Goal: Register for event/course

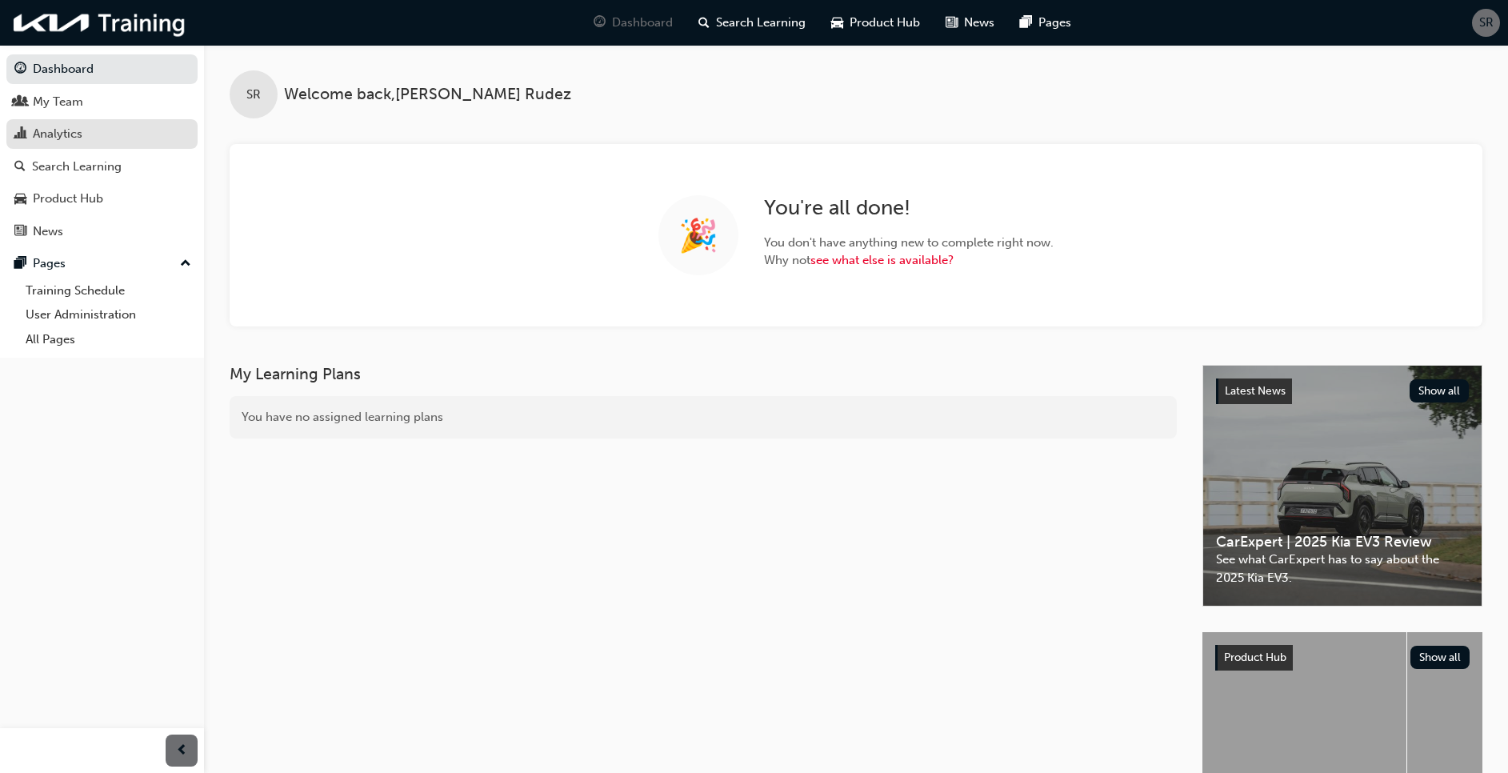
click at [46, 130] on div "Analytics" at bounding box center [58, 134] width 50 height 18
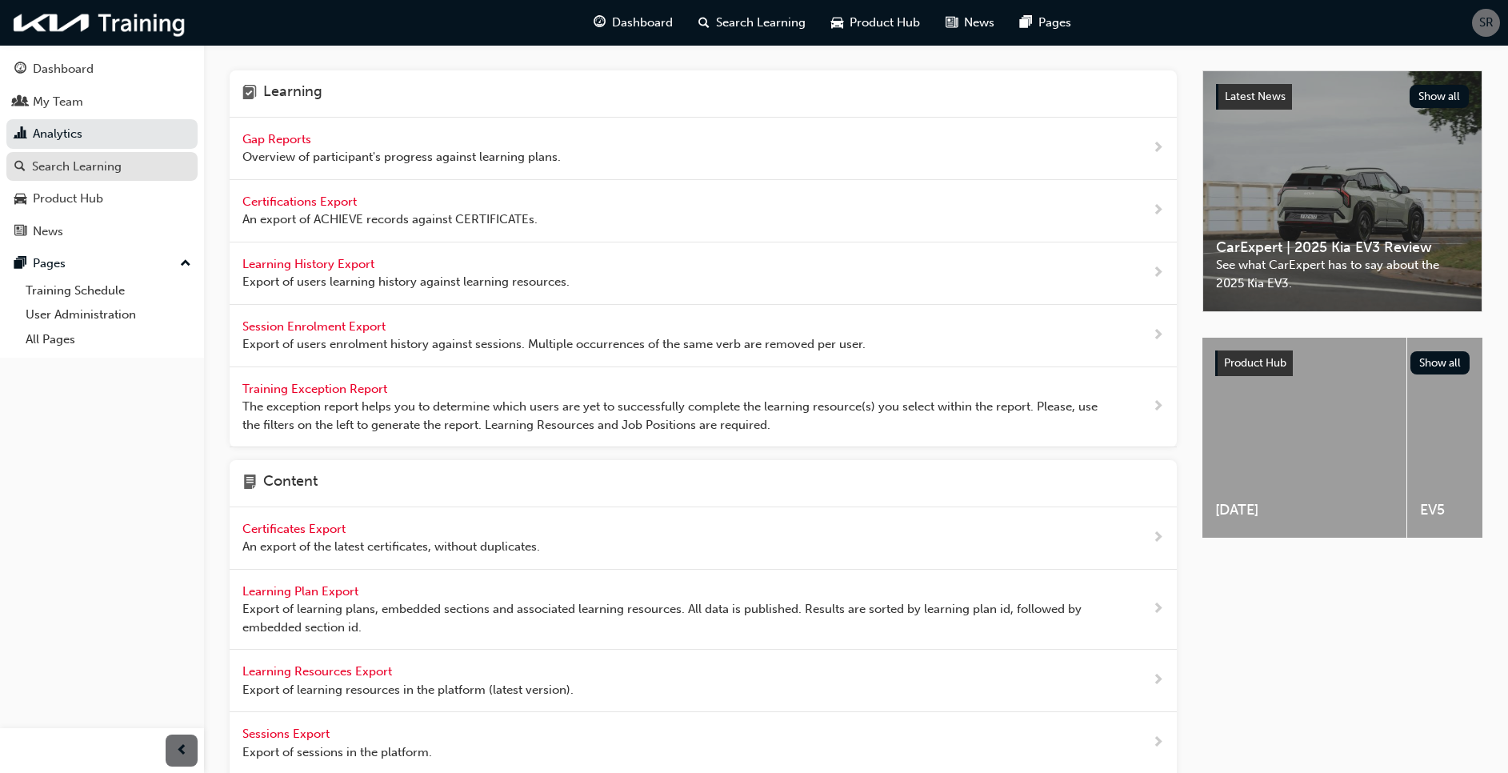
click at [56, 166] on div "Search Learning" at bounding box center [77, 167] width 90 height 18
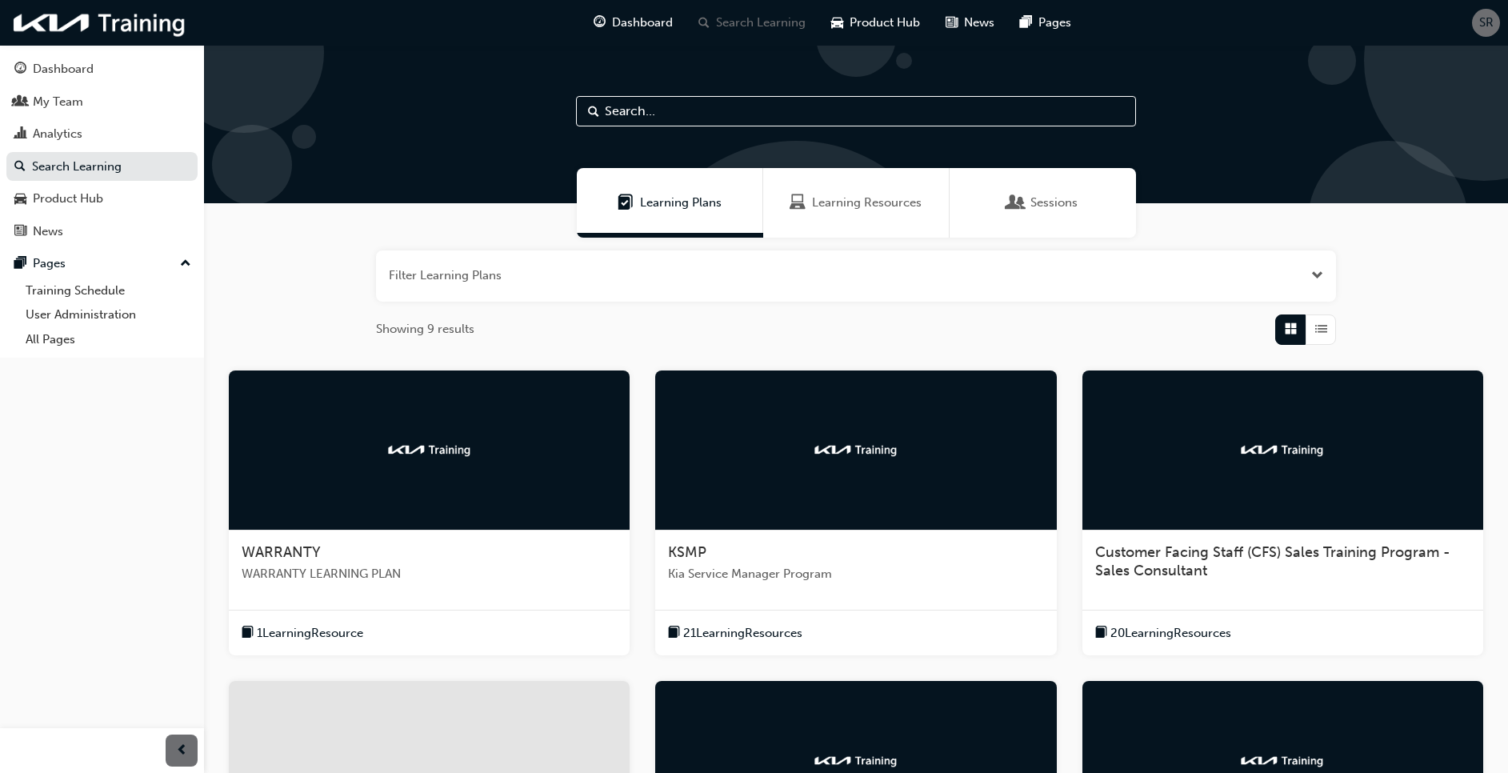
click at [310, 540] on div "WARRANTY WARRANTY LEARNING PLAN" at bounding box center [429, 569] width 401 height 78
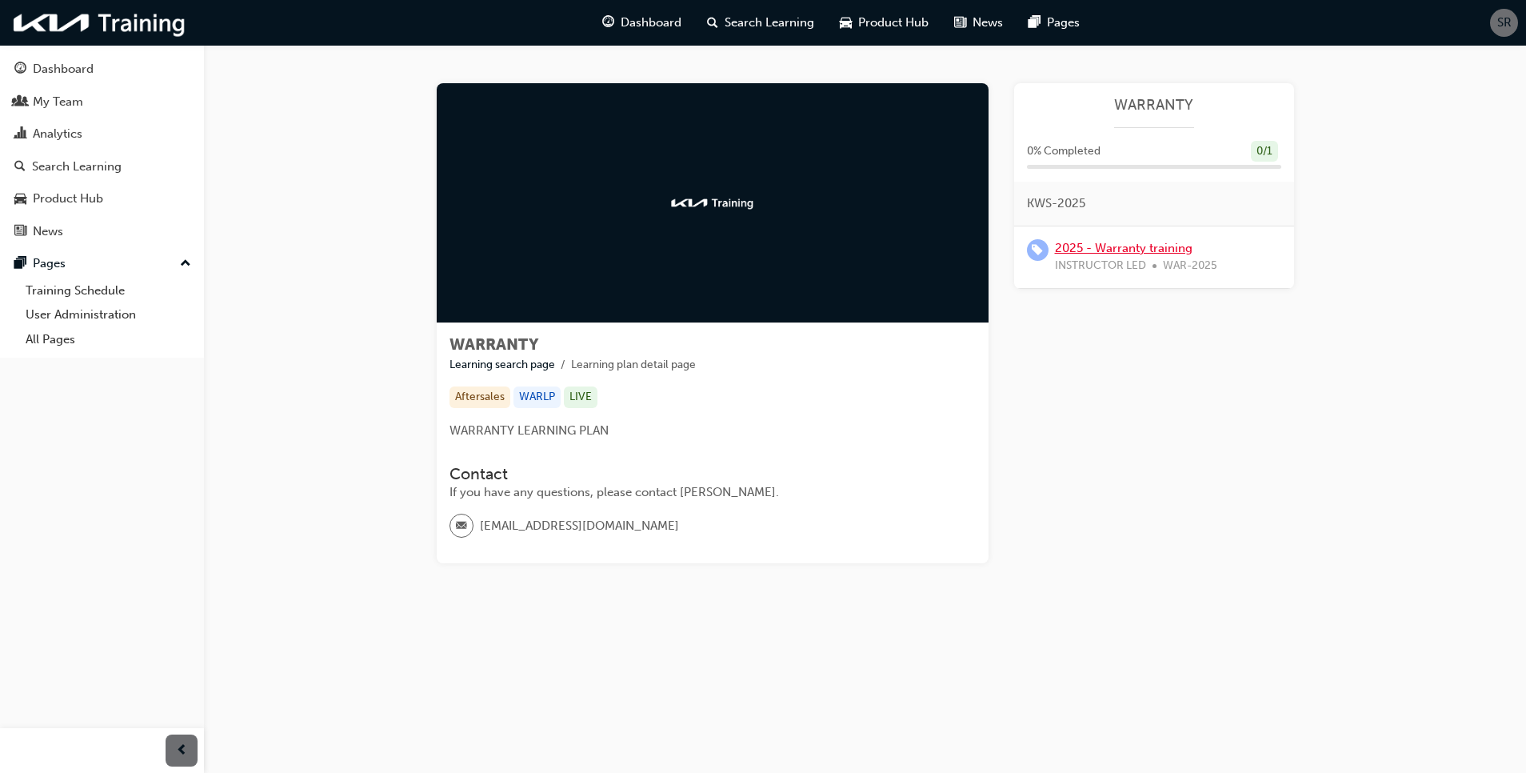
click at [1104, 247] on link "2025 - Warranty training" at bounding box center [1124, 248] width 138 height 14
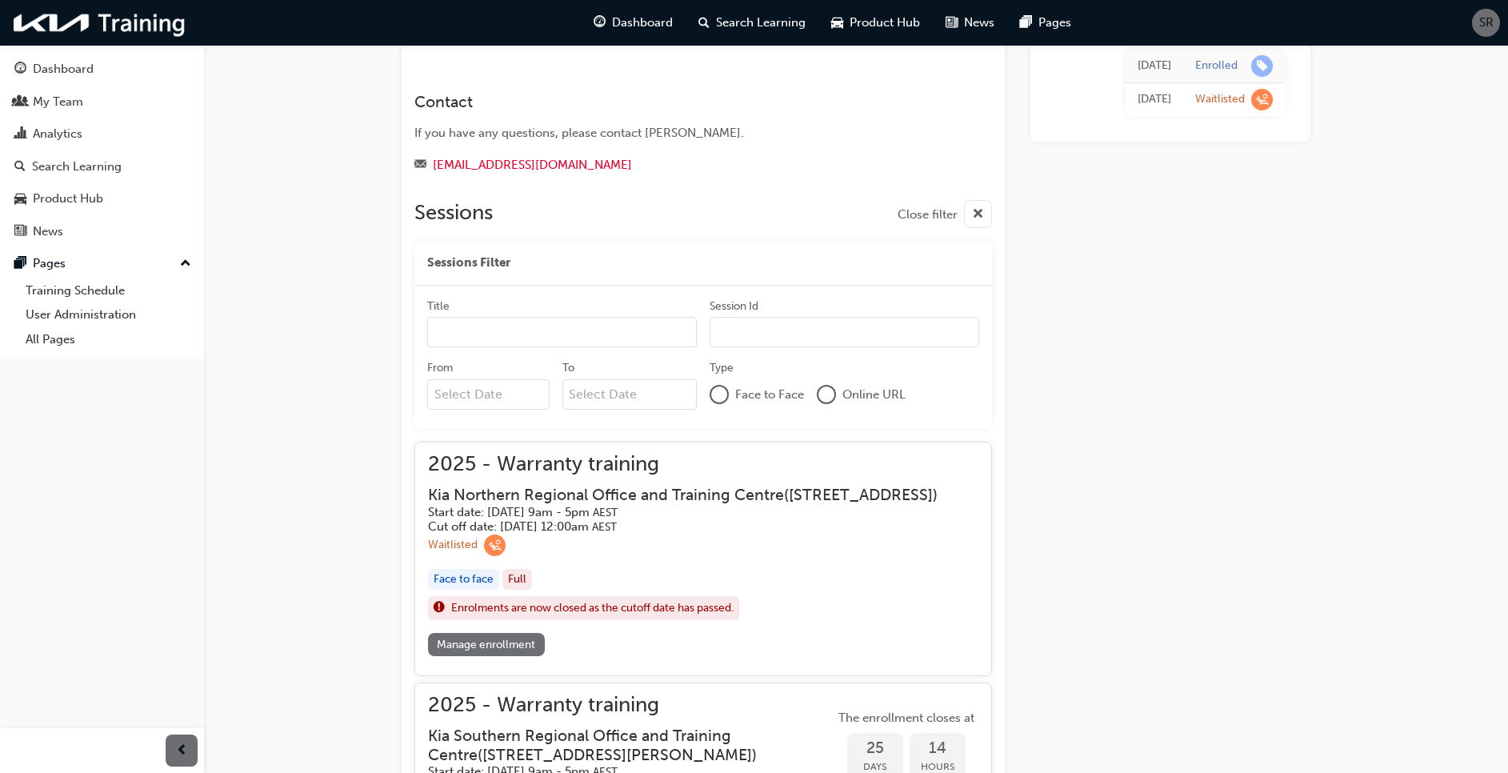
scroll to position [358, 0]
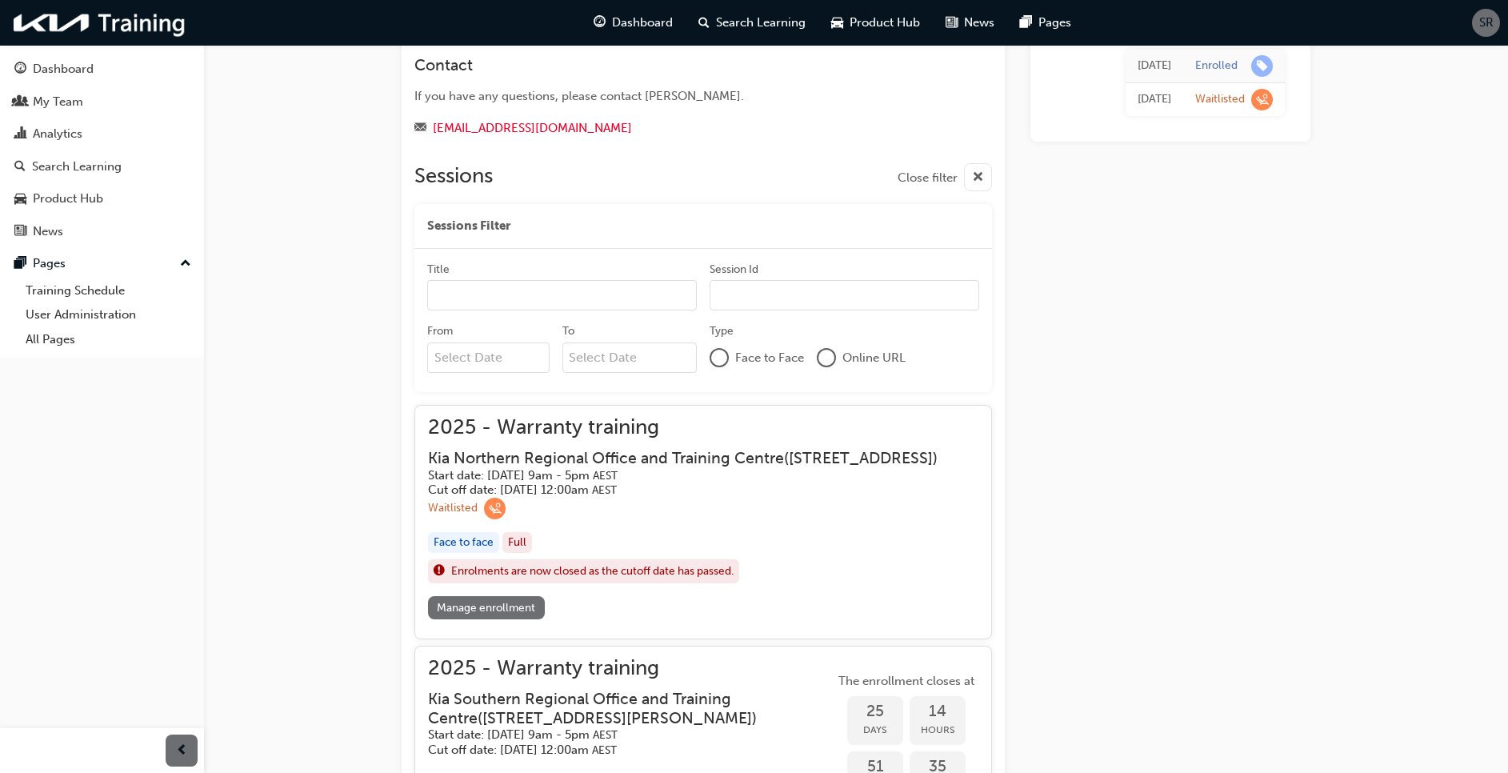
click at [530, 619] on link "Manage enrollment" at bounding box center [486, 607] width 117 height 23
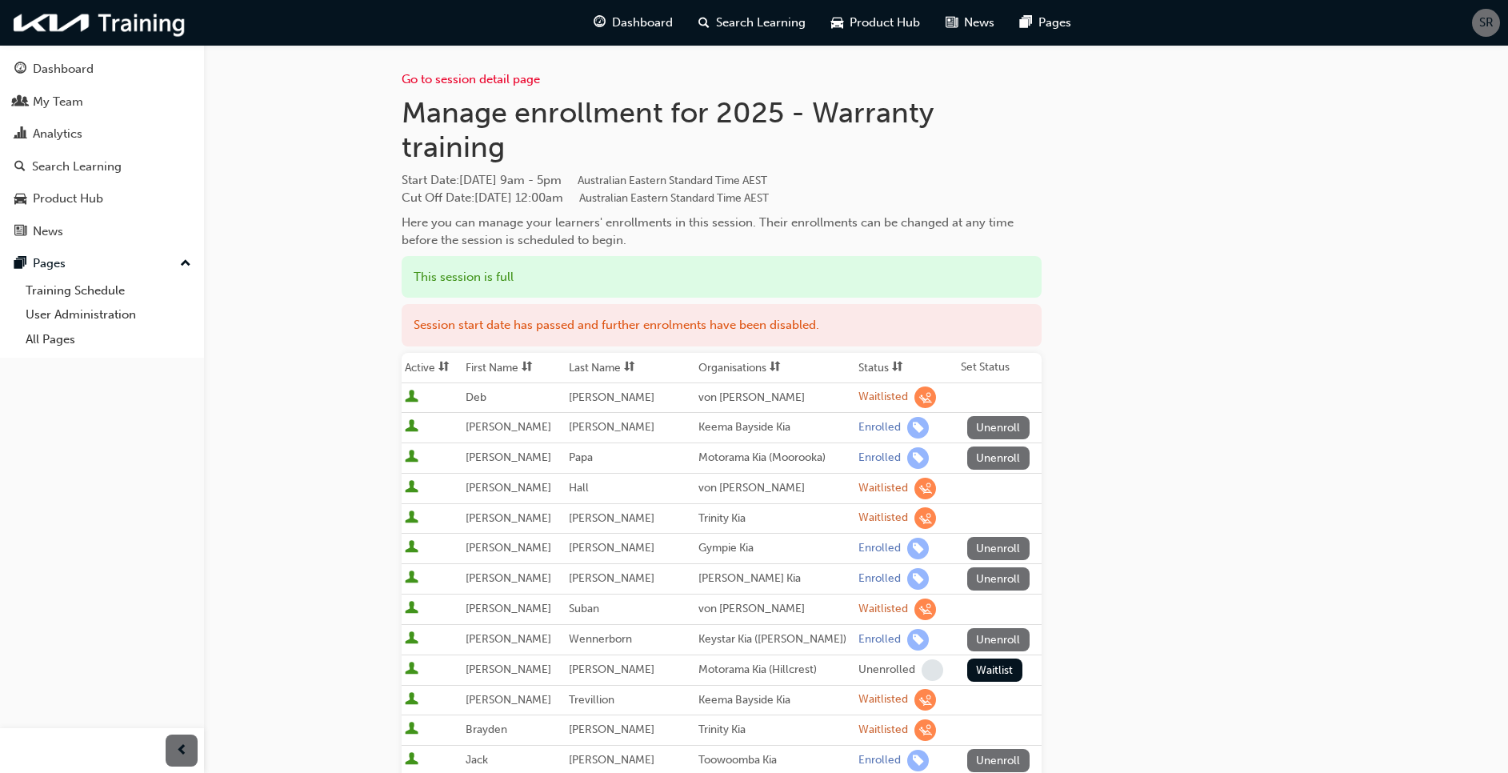
scroll to position [120, 0]
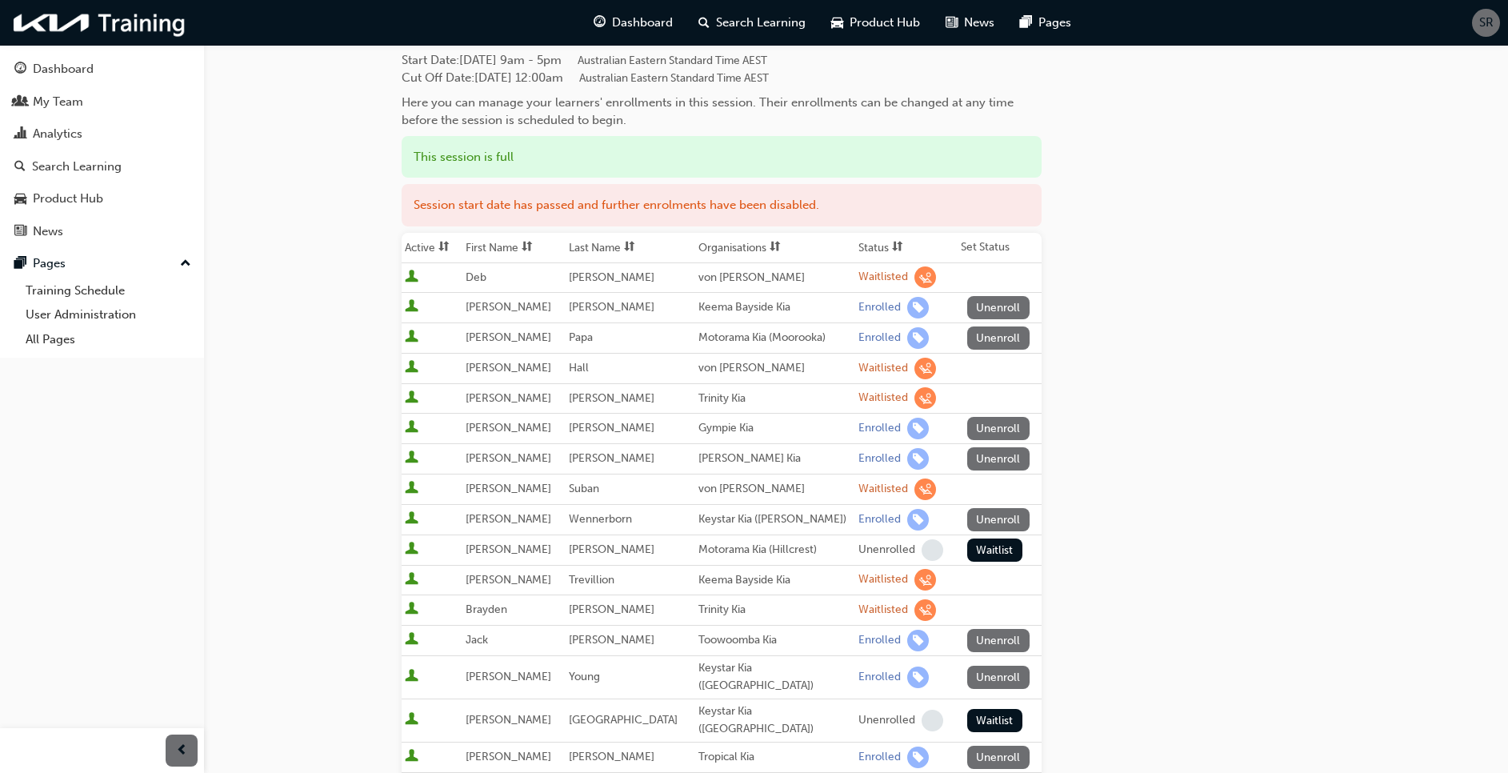
click at [892, 244] on span "sorting-icon" at bounding box center [897, 248] width 11 height 14
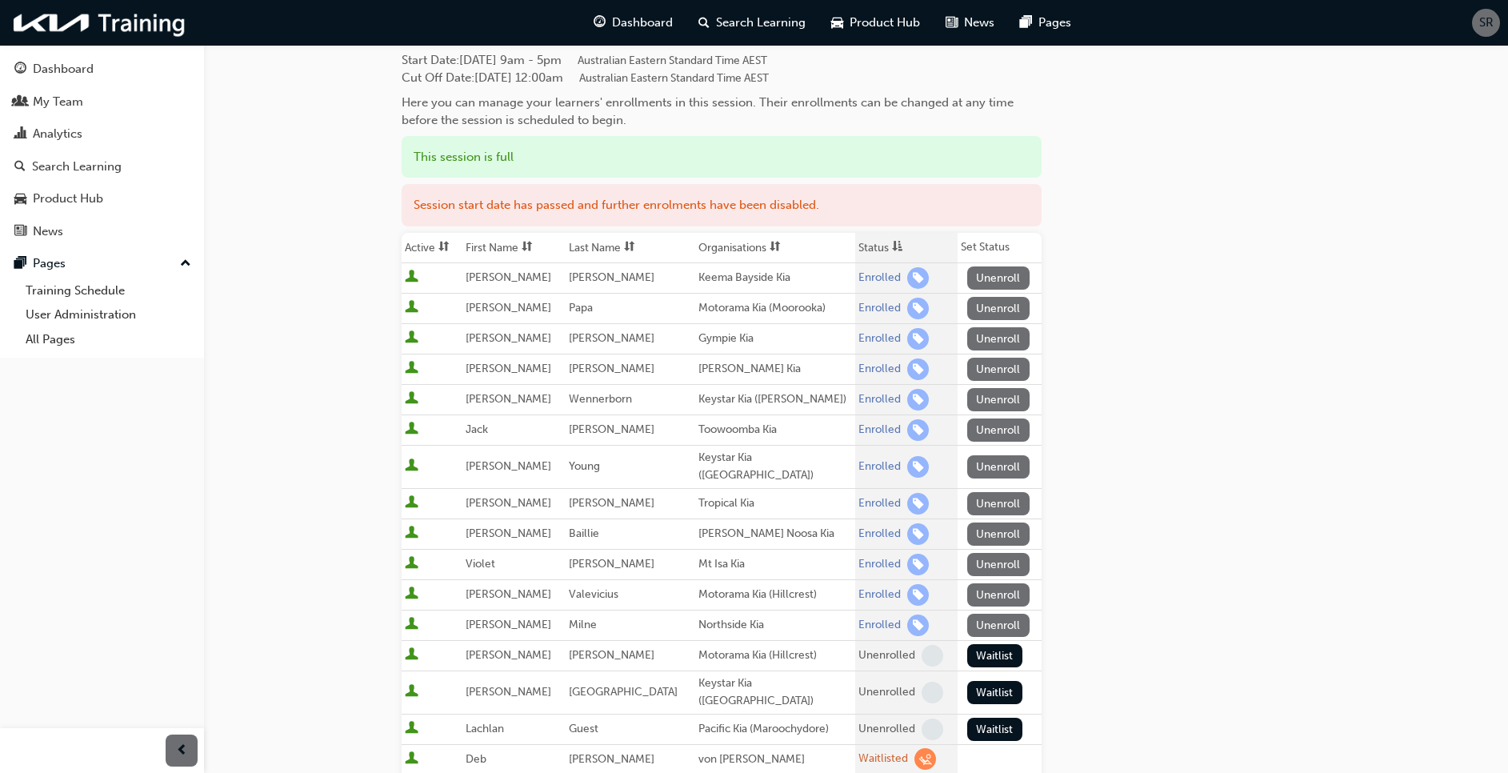
click at [1169, 258] on div "Go to session detail page Manage enrollment for 2025 - Warranty training Start …" at bounding box center [856, 542] width 909 height 1235
drag, startPoint x: 308, startPoint y: 303, endPoint x: 307, endPoint y: 291, distance: 12.0
click at [307, 298] on div "Go to session detail page Manage enrollment for 2025 - Warranty training Start …" at bounding box center [754, 565] width 1508 height 1371
click at [1266, 350] on div "Go to session detail page Manage enrollment for 2025 - Warranty training Start …" at bounding box center [856, 542] width 909 height 1235
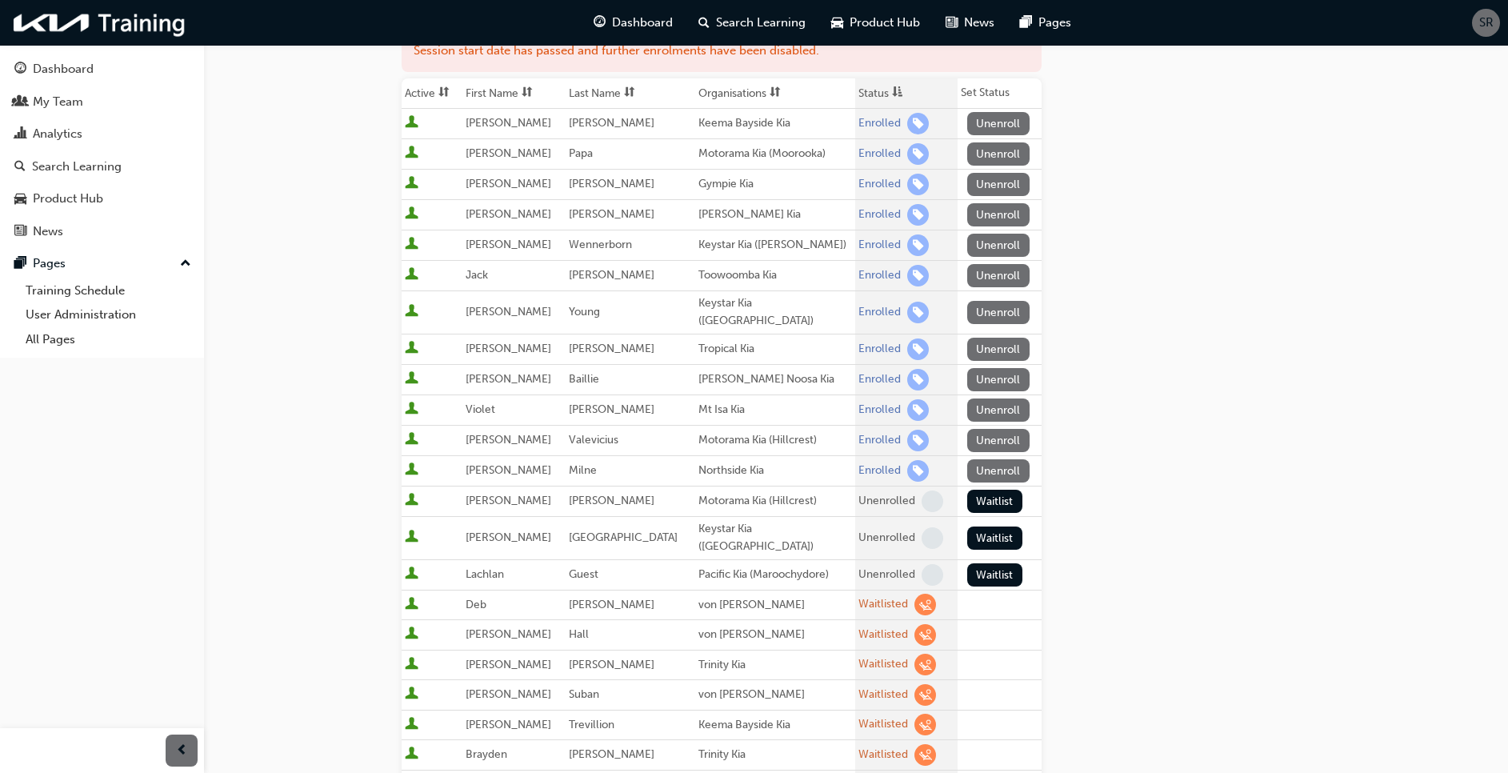
scroll to position [480, 0]
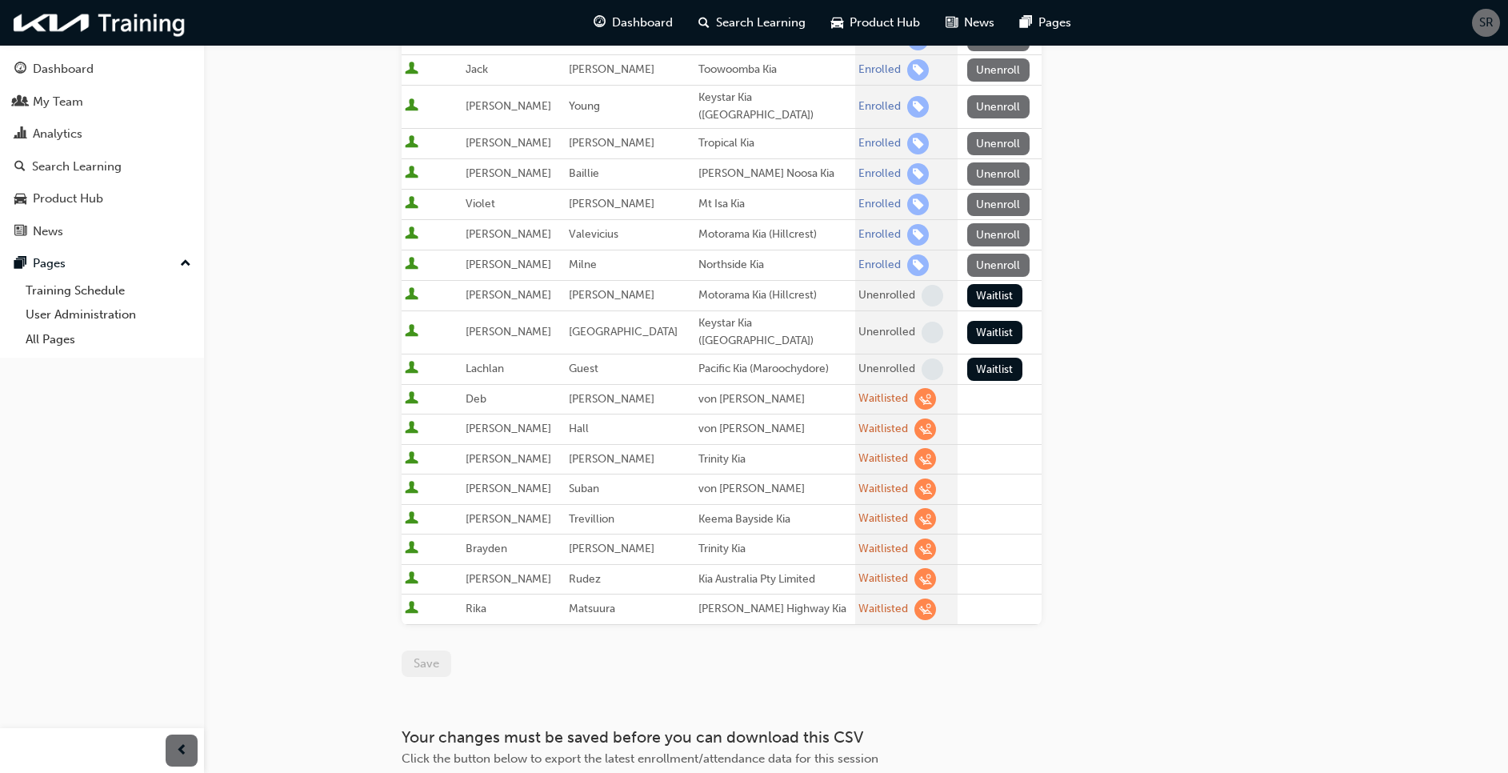
click at [1191, 197] on div "Go to session detail page Manage enrollment for 2025 - Warranty training Start …" at bounding box center [856, 182] width 909 height 1235
